Goal: Task Accomplishment & Management: Manage account settings

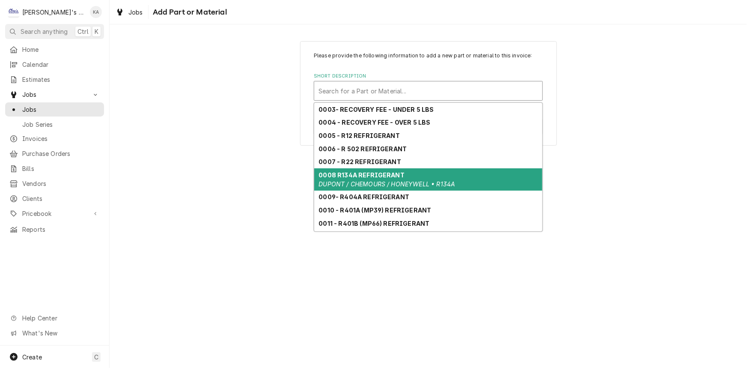
click at [394, 187] on em "DUPONT / CHEMOURS / HONEYWELL • R134A" at bounding box center [387, 183] width 137 height 7
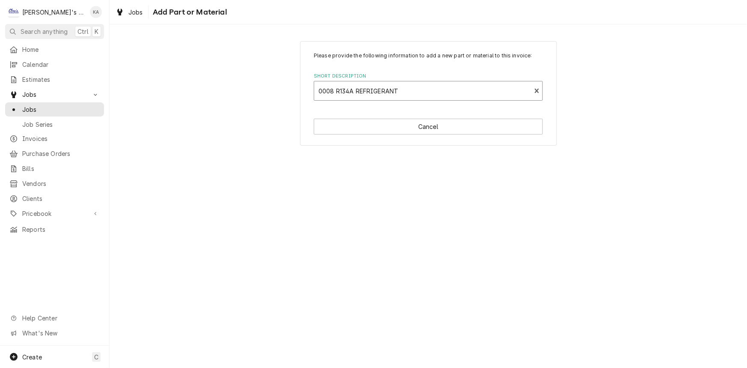
type textarea "x"
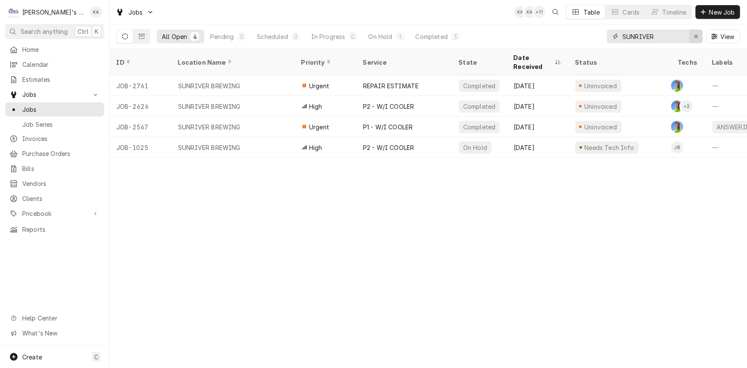
click at [700, 34] on div "Erase input" at bounding box center [696, 36] width 9 height 9
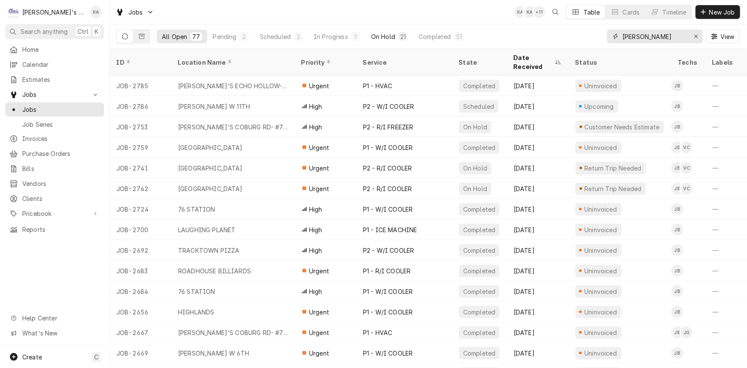
type input "JOEY"
click at [381, 37] on div "On Hold" at bounding box center [383, 36] width 24 height 9
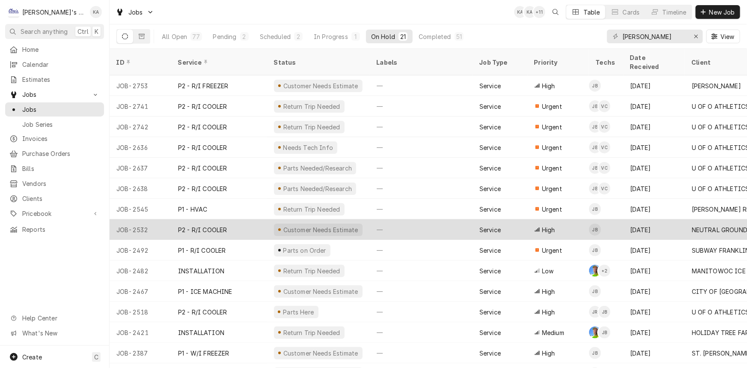
scroll to position [39, 0]
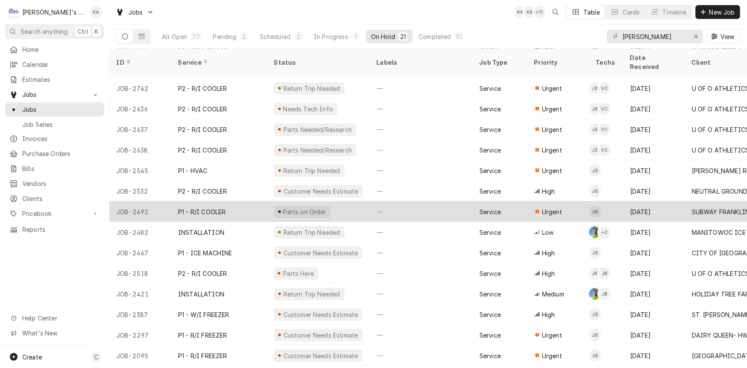
click at [415, 201] on div "—" at bounding box center [421, 211] width 103 height 21
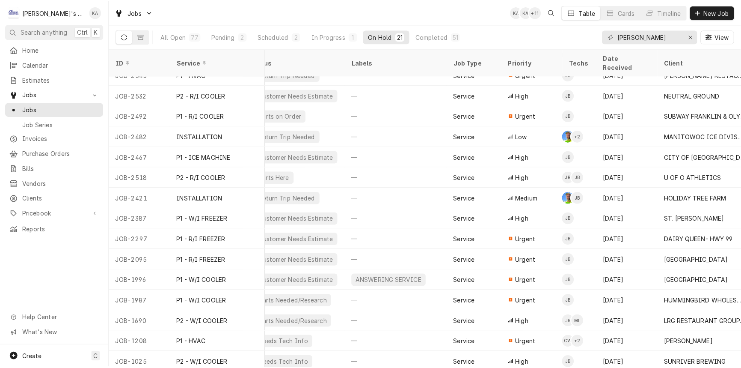
scroll to position [134, 0]
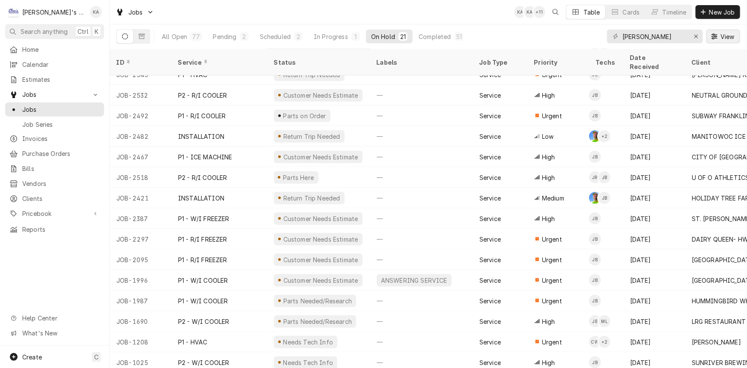
click at [729, 39] on span "View" at bounding box center [727, 36] width 18 height 9
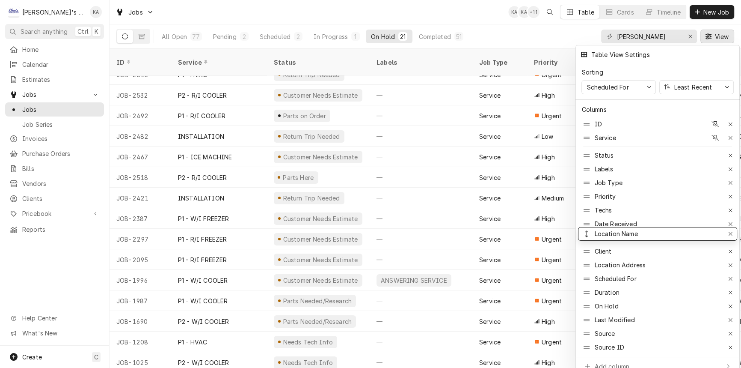
drag, startPoint x: 625, startPoint y: 250, endPoint x: 618, endPoint y: 232, distance: 18.7
click at [715, 38] on div at bounding box center [370, 184] width 741 height 368
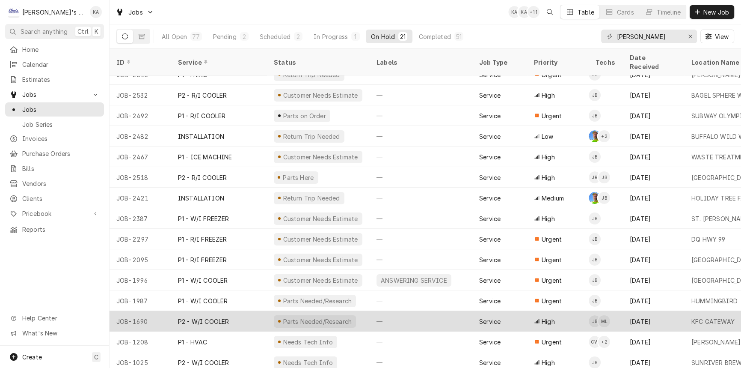
click at [419, 311] on div "—" at bounding box center [421, 321] width 103 height 21
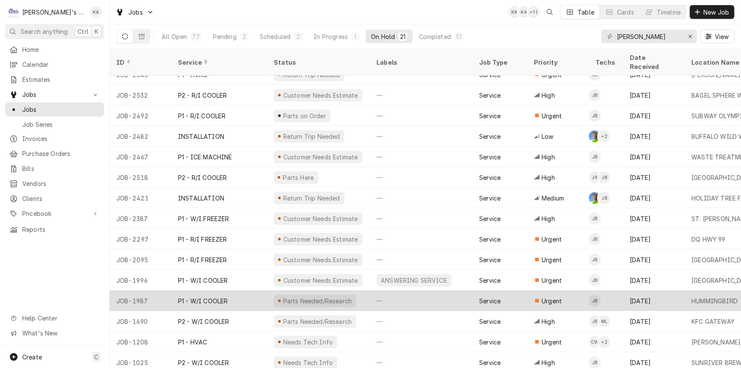
click at [419, 296] on div "—" at bounding box center [421, 300] width 103 height 21
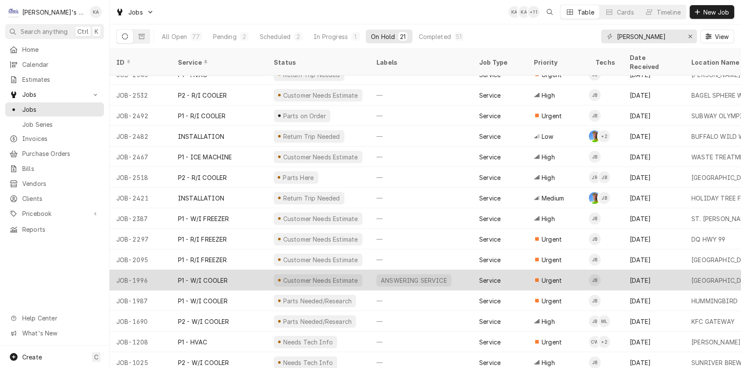
click at [480, 275] on div "Service" at bounding box center [499, 280] width 55 height 21
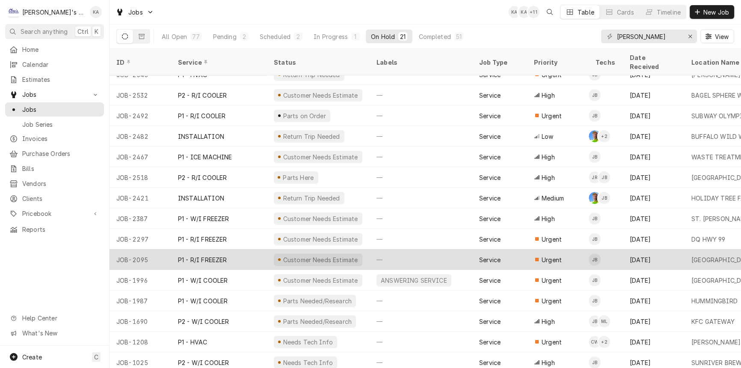
click at [469, 258] on div "—" at bounding box center [421, 259] width 103 height 21
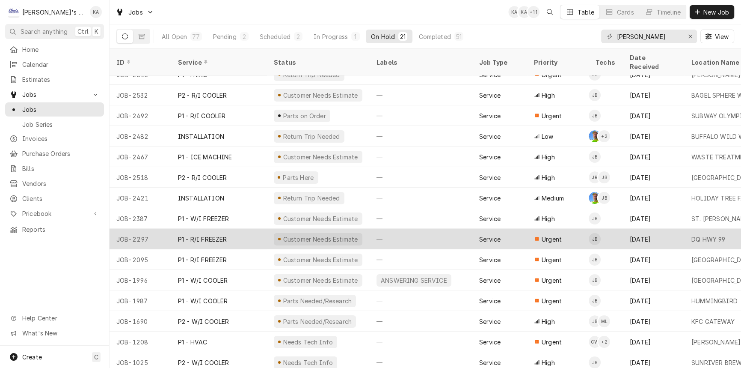
click at [457, 234] on div "—" at bounding box center [421, 239] width 103 height 21
click at [449, 233] on div "—" at bounding box center [421, 239] width 103 height 21
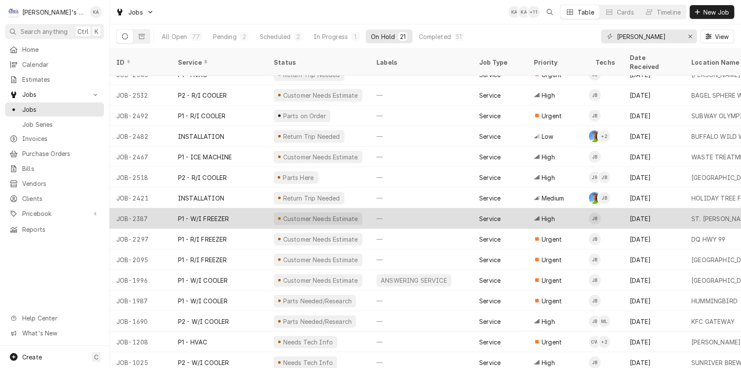
click at [445, 214] on div "—" at bounding box center [421, 218] width 103 height 21
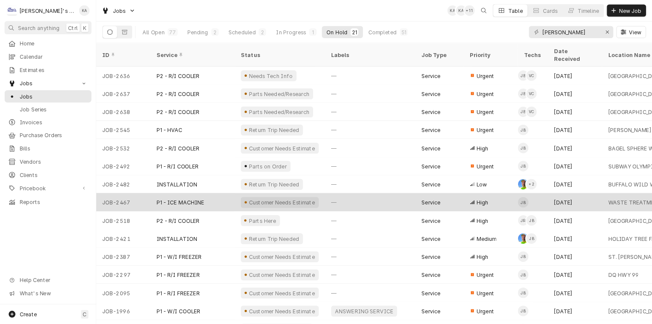
scroll to position [56, 0]
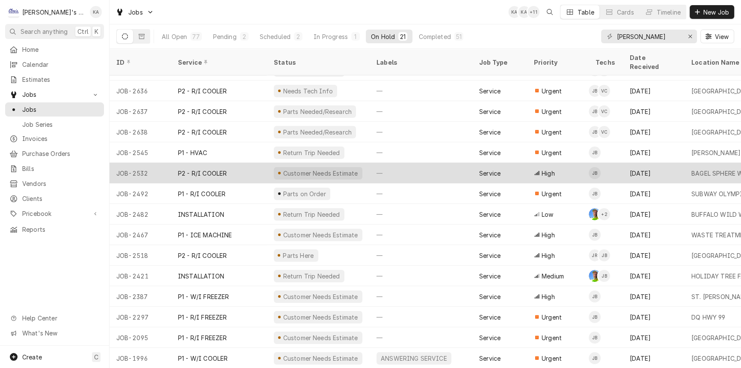
click at [421, 163] on div "—" at bounding box center [421, 173] width 103 height 21
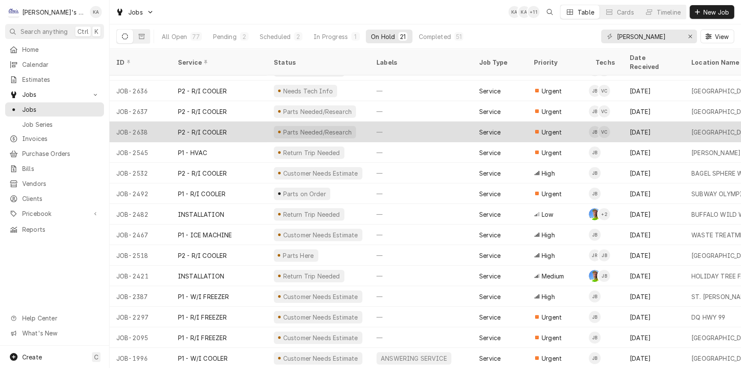
click at [418, 123] on div "—" at bounding box center [421, 132] width 103 height 21
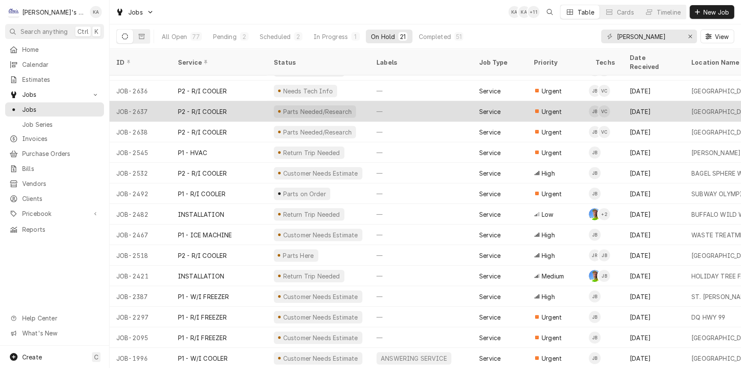
click at [417, 103] on div "—" at bounding box center [421, 111] width 103 height 21
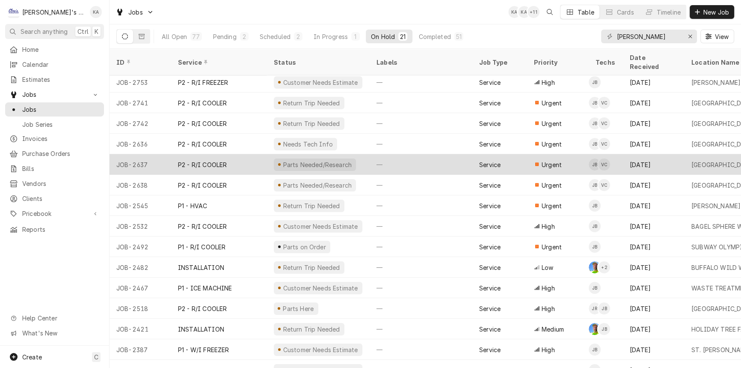
scroll to position [0, 0]
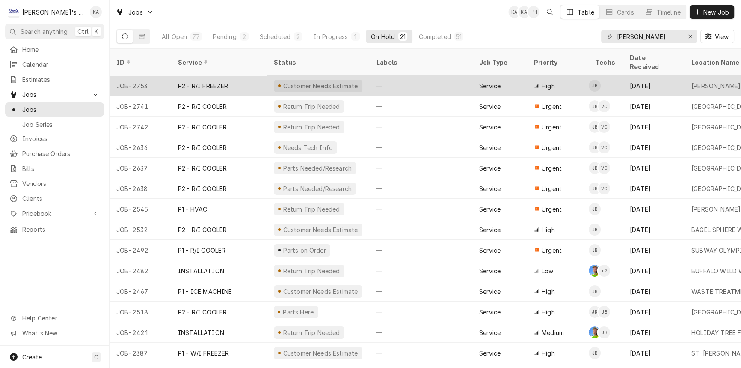
click at [415, 79] on div "—" at bounding box center [421, 85] width 103 height 21
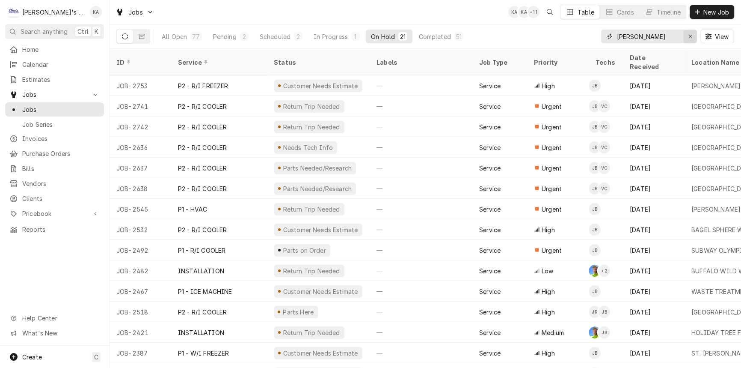
click at [686, 34] on div "Erase input" at bounding box center [690, 36] width 9 height 9
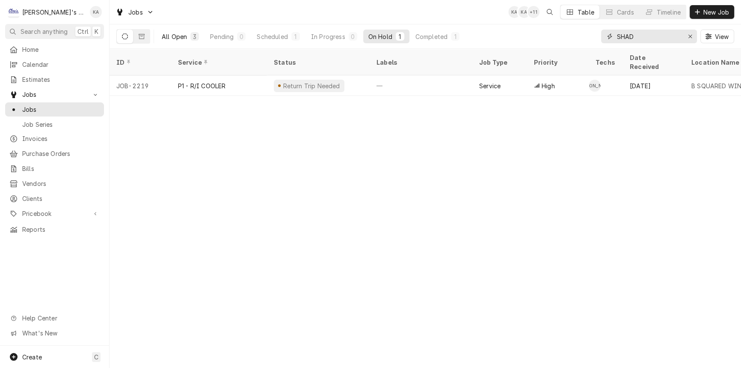
type input "SHAD"
click at [198, 33] on div "3" at bounding box center [194, 36] width 9 height 9
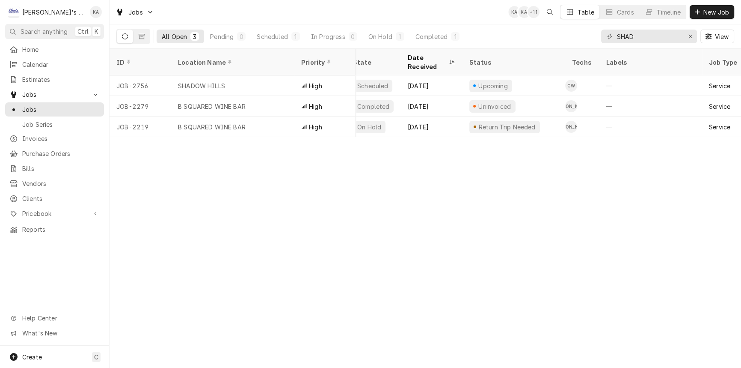
scroll to position [0, 105]
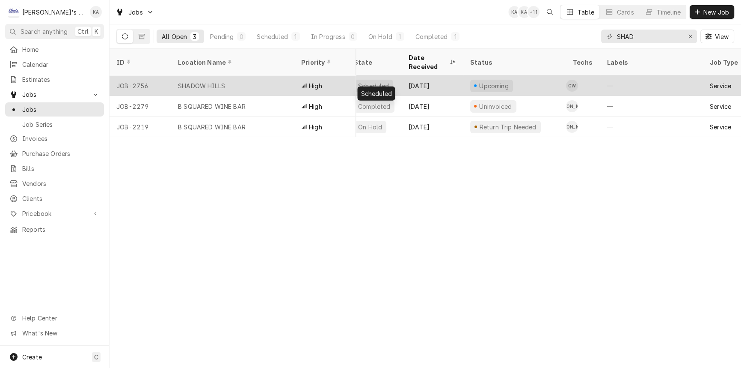
click at [400, 75] on div "Scheduled" at bounding box center [374, 85] width 55 height 21
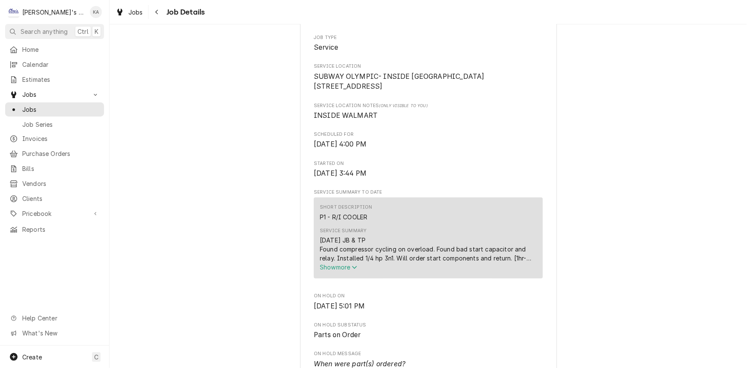
scroll to position [272, 0]
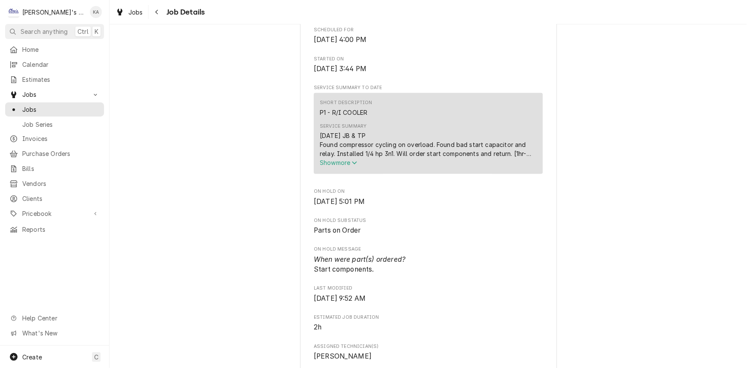
click at [355, 166] on icon "Service Summary" at bounding box center [354, 163] width 5 height 6
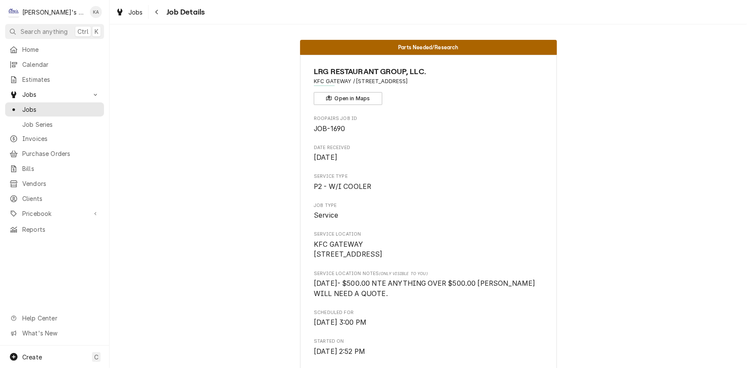
scroll to position [233, 0]
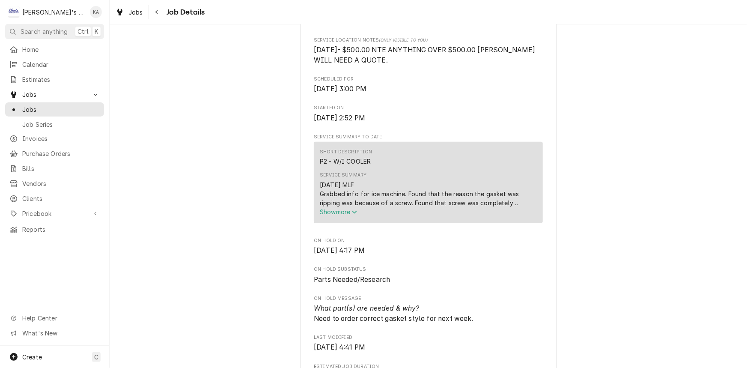
click at [341, 215] on span "Show more" at bounding box center [339, 211] width 38 height 7
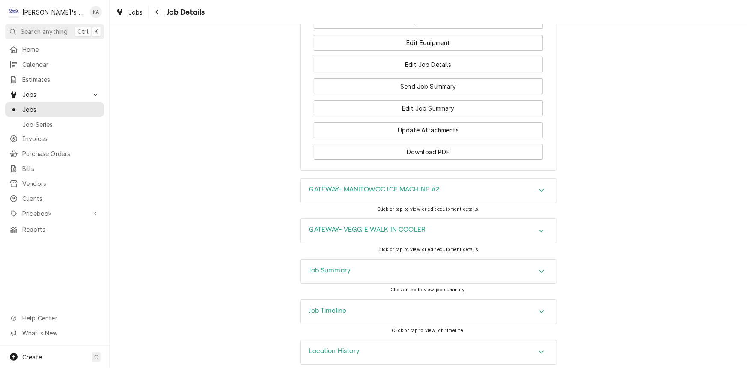
scroll to position [1404, 0]
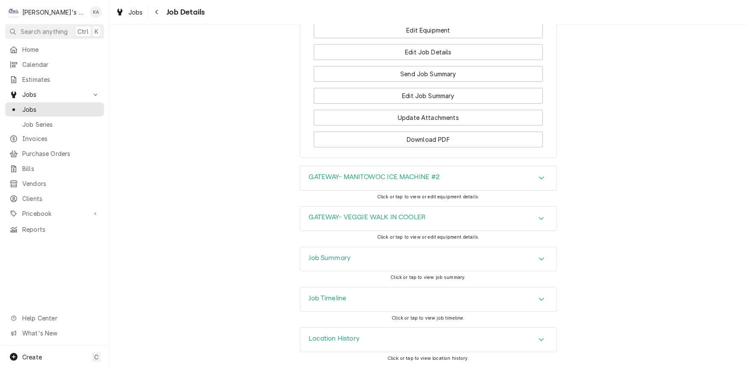
click at [362, 270] on div "Job Summary" at bounding box center [428, 259] width 256 height 24
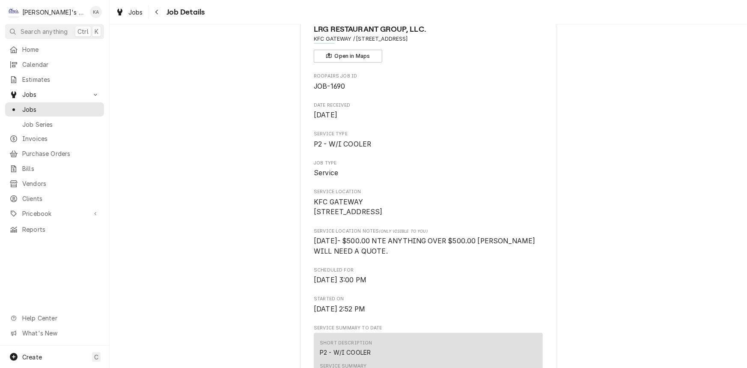
scroll to position [0, 0]
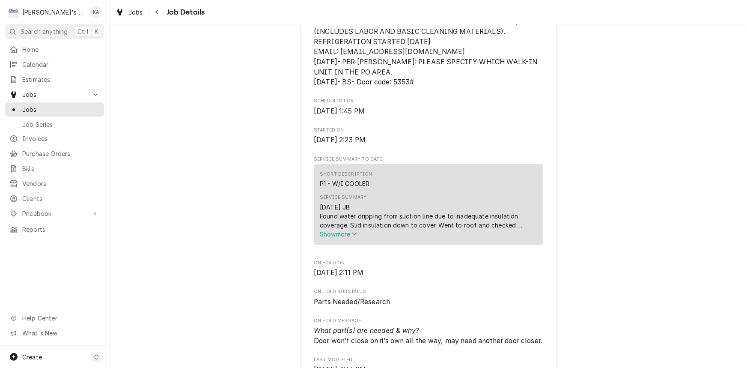
scroll to position [272, 0]
click at [338, 237] on span "Show more" at bounding box center [339, 233] width 38 height 7
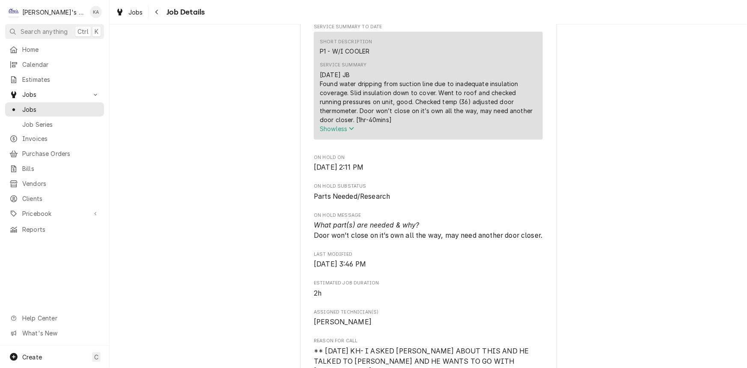
scroll to position [428, 0]
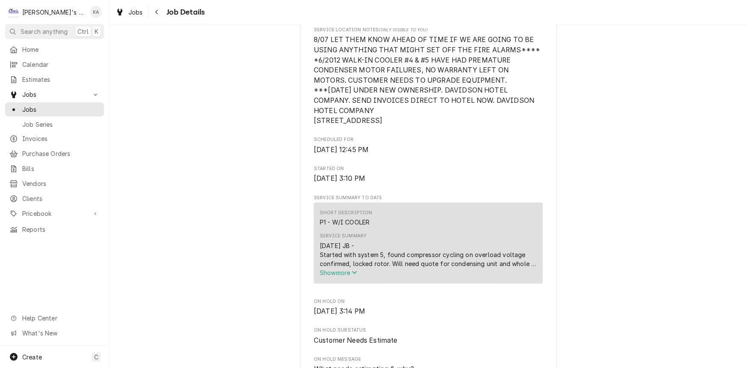
scroll to position [389, 0]
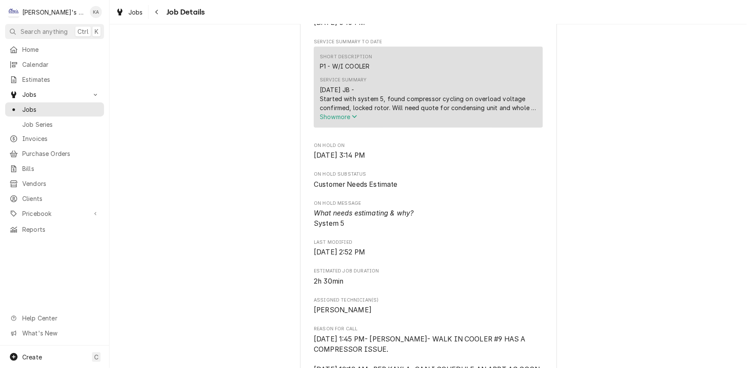
click at [338, 120] on span "Show more" at bounding box center [339, 116] width 38 height 7
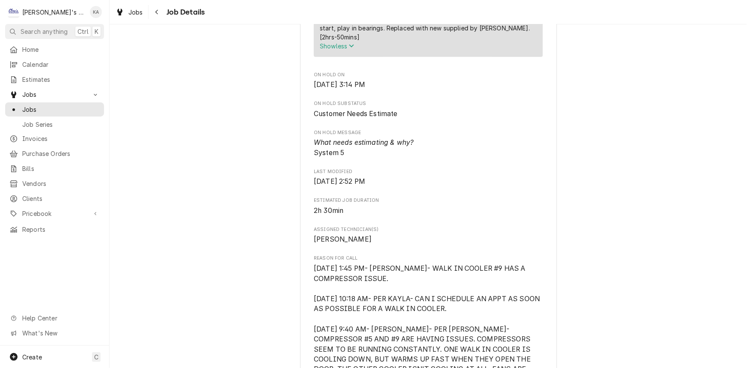
scroll to position [466, 0]
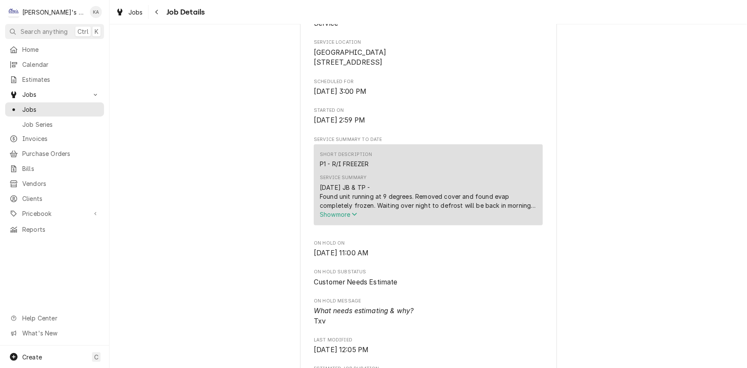
scroll to position [194, 0]
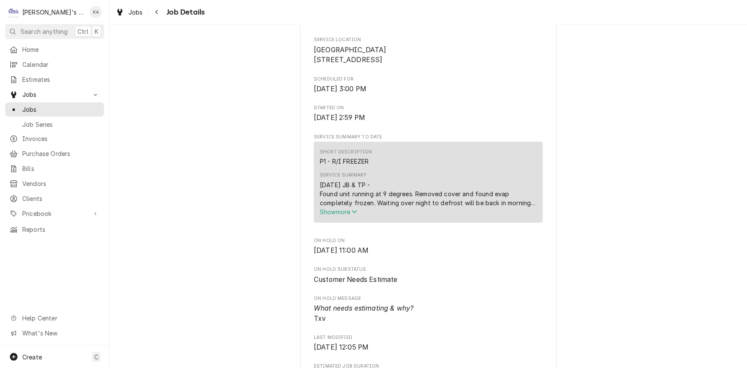
click at [348, 215] on span "Show more" at bounding box center [339, 211] width 38 height 7
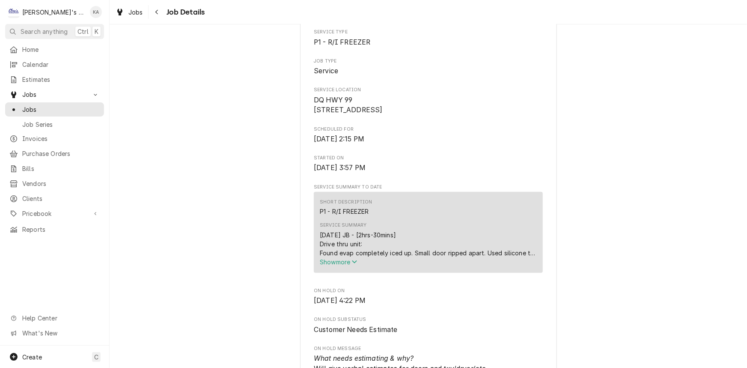
scroll to position [155, 0]
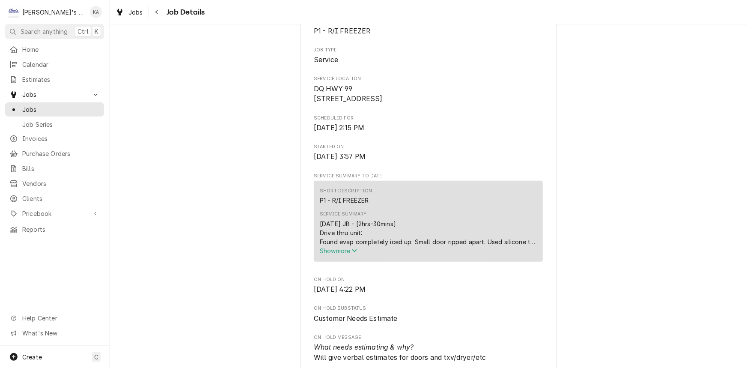
click at [352, 253] on icon "Service Summary" at bounding box center [354, 250] width 5 height 6
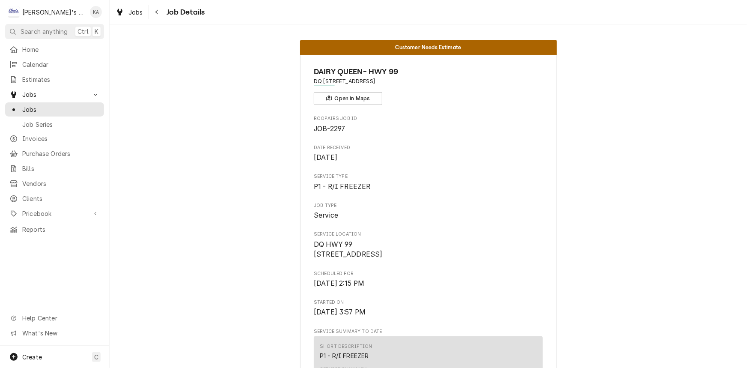
scroll to position [116, 0]
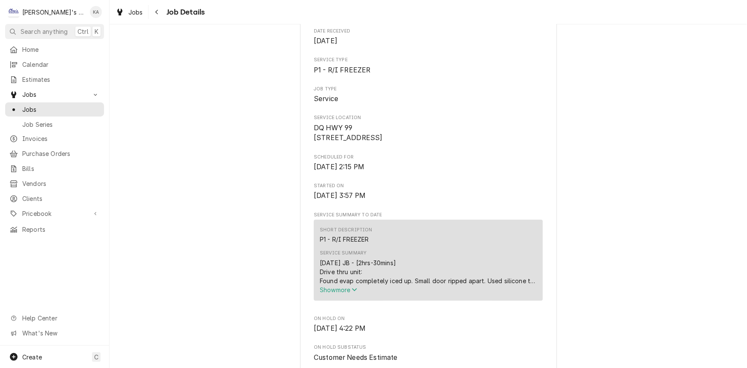
click at [344, 293] on span "Show more" at bounding box center [339, 289] width 38 height 7
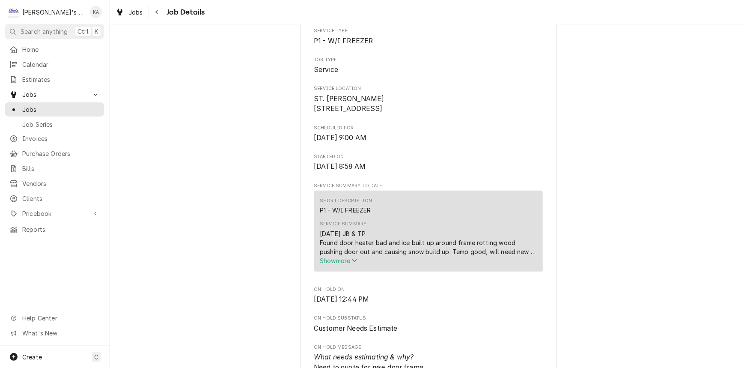
scroll to position [155, 0]
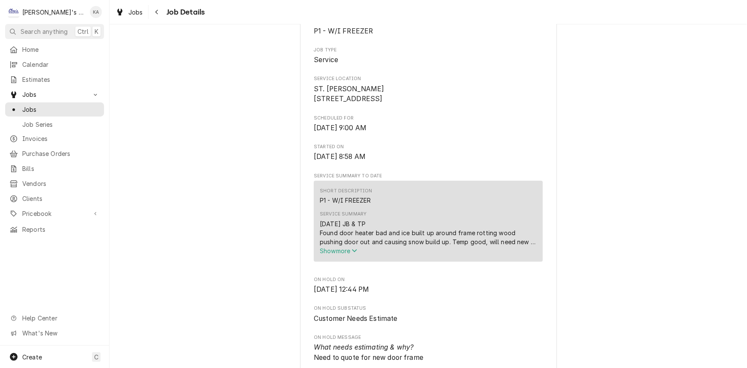
click at [348, 254] on span "Show more" at bounding box center [339, 250] width 38 height 7
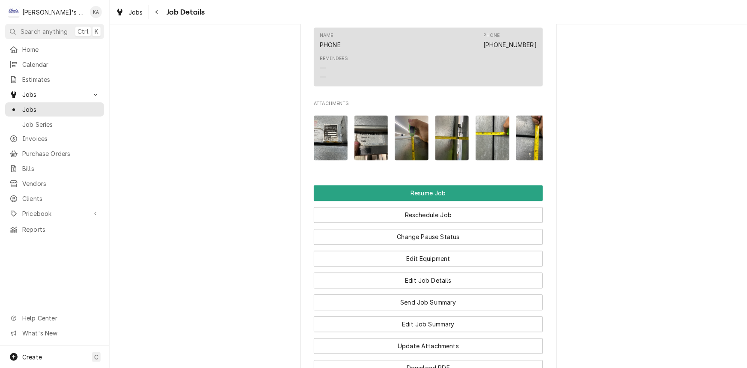
scroll to position [737, 0]
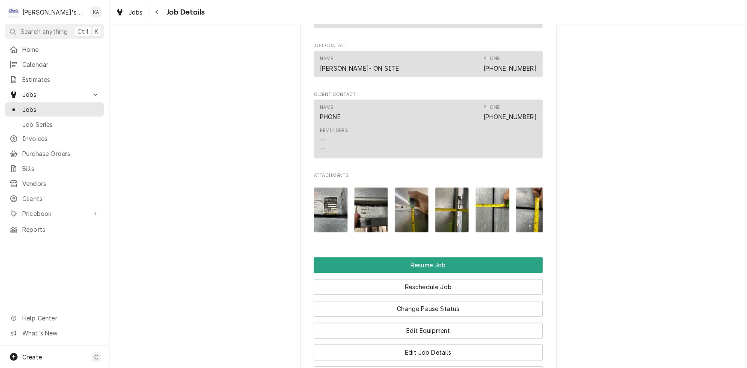
click at [332, 218] on img "Attachments" at bounding box center [331, 209] width 34 height 45
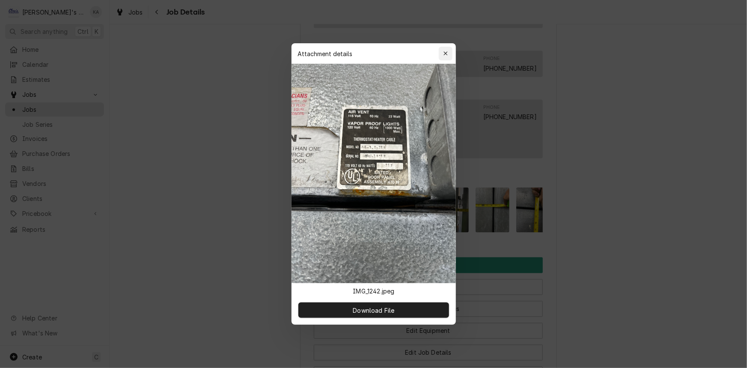
click at [445, 51] on icon "button" at bounding box center [445, 53] width 5 height 6
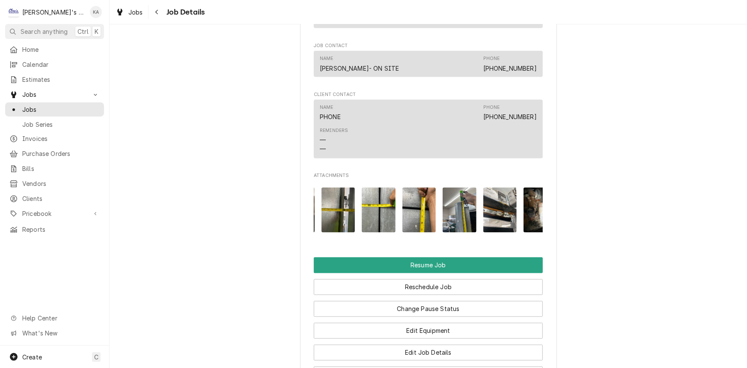
scroll to position [0, 134]
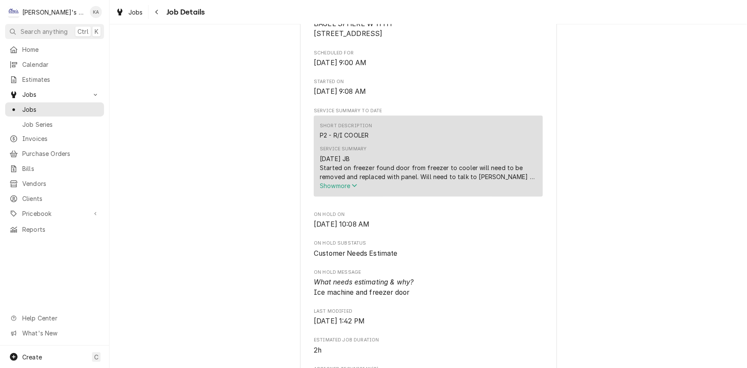
scroll to position [233, 0]
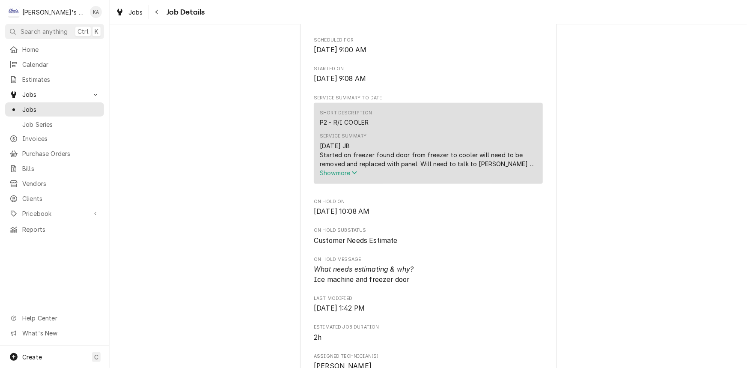
click at [335, 176] on span "Show more" at bounding box center [339, 172] width 38 height 7
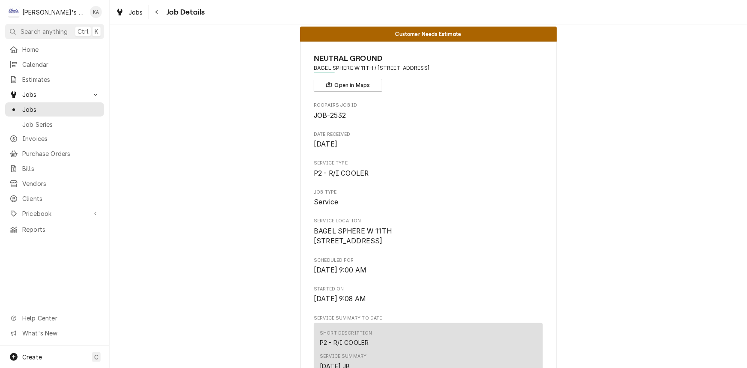
scroll to position [0, 0]
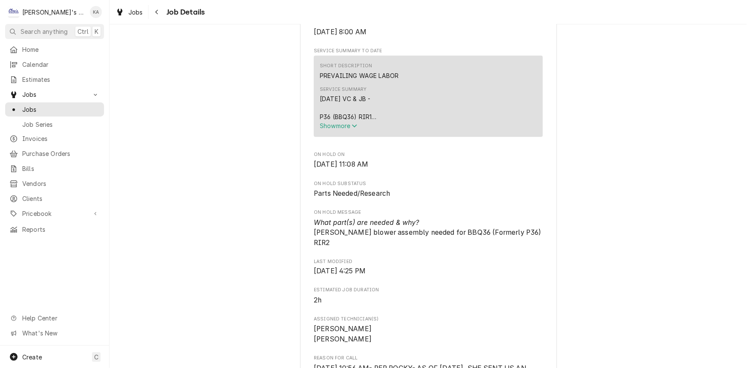
scroll to position [583, 0]
click at [341, 128] on span "Show more" at bounding box center [339, 124] width 38 height 7
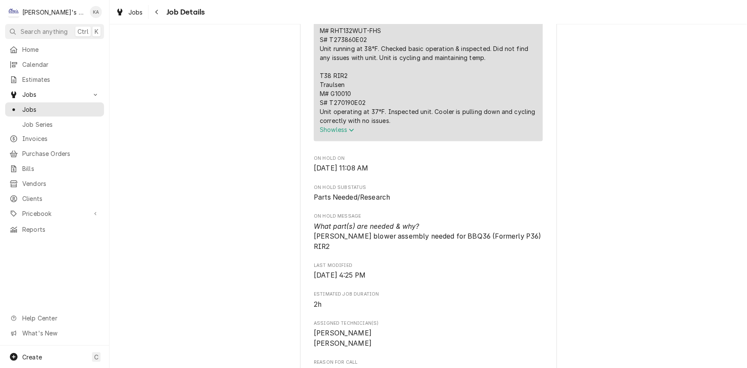
scroll to position [894, 0]
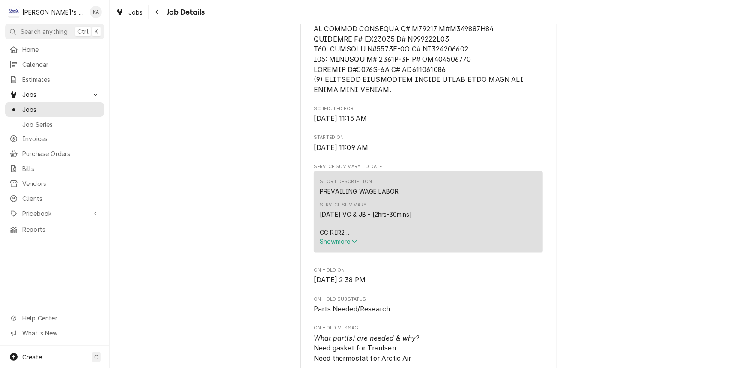
scroll to position [544, 0]
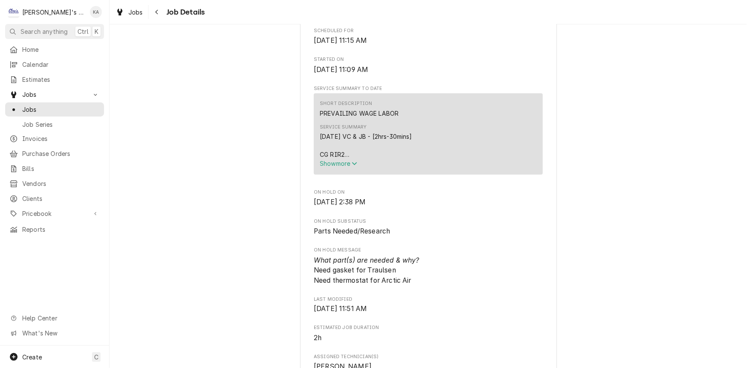
click at [355, 159] on div "[DATE] VC & JB - [2hrs-30mins] CG RIR2 Arctic Air M# R22CW10 S# WA33301802 Insp…" at bounding box center [428, 145] width 217 height 27
click at [354, 166] on icon "Service Summary" at bounding box center [354, 163] width 5 height 6
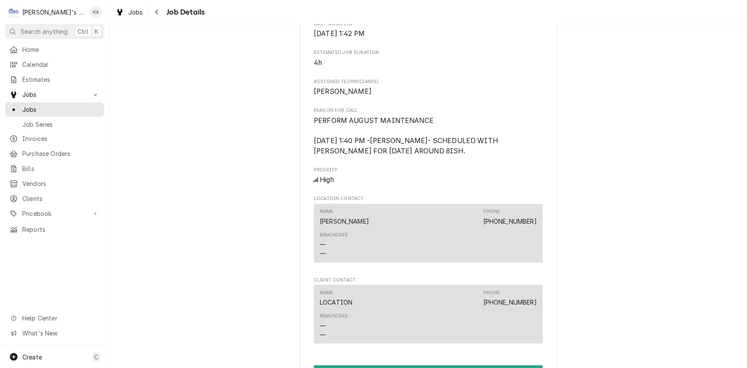
scroll to position [311, 0]
